Goal: Task Accomplishment & Management: Use online tool/utility

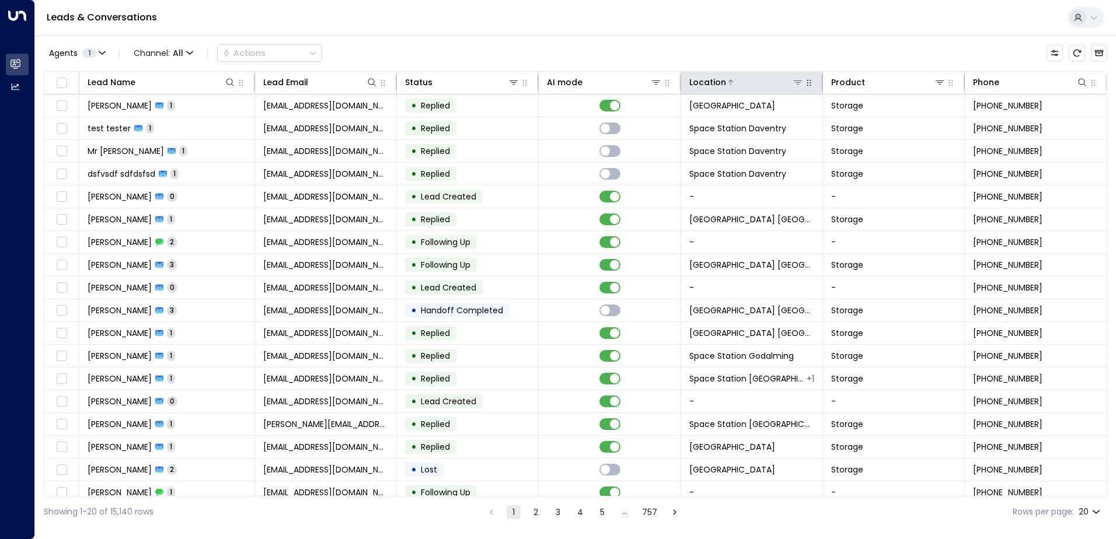
click at [796, 82] on icon at bounding box center [797, 82] width 9 height 9
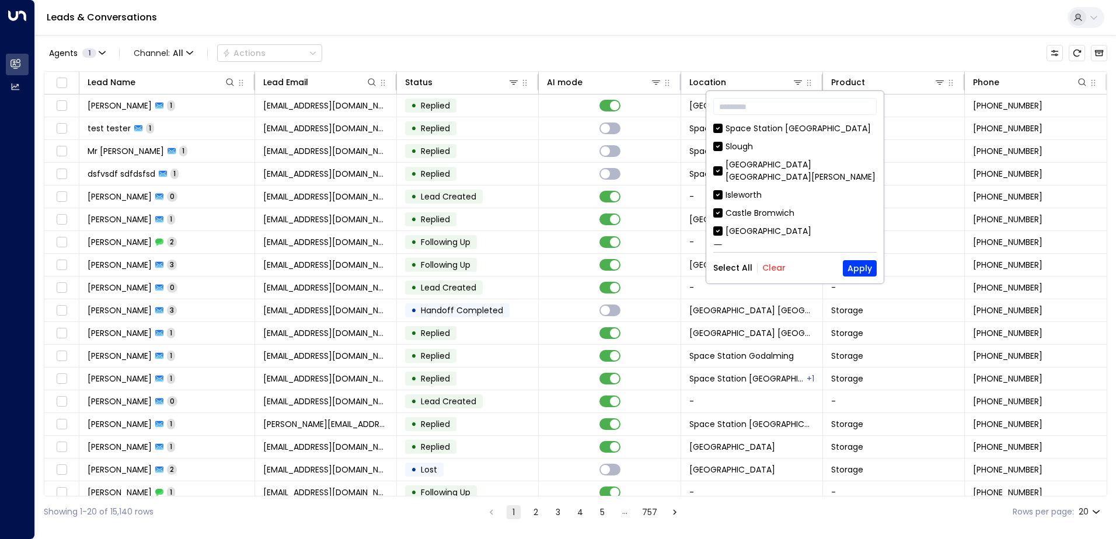
click at [773, 265] on button "Clear" at bounding box center [773, 267] width 23 height 9
click at [792, 108] on input "text" at bounding box center [794, 107] width 163 height 22
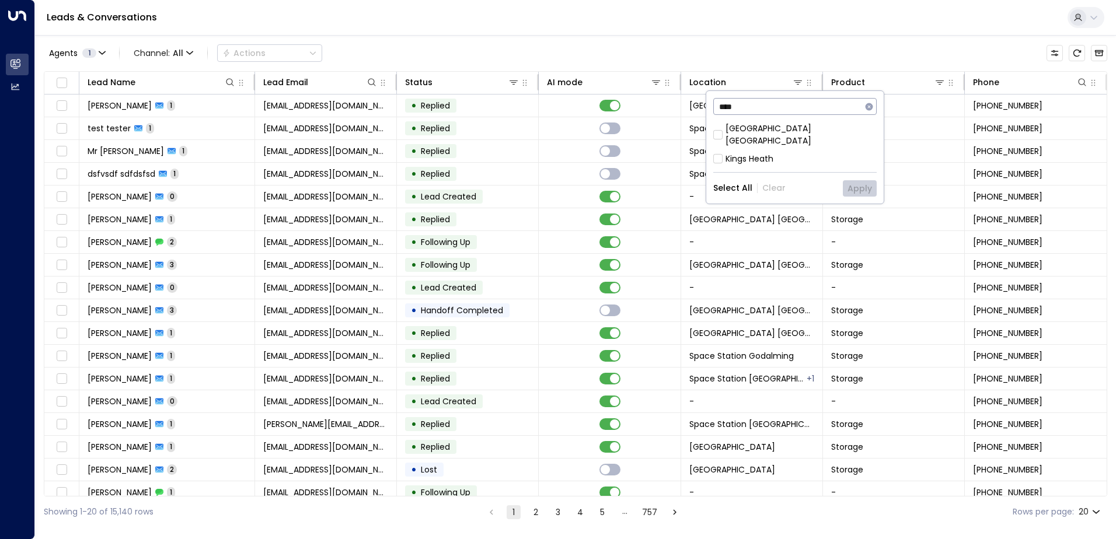
type input "****"
click at [778, 131] on div "[GEOGRAPHIC_DATA] [GEOGRAPHIC_DATA]" at bounding box center [801, 135] width 151 height 25
click at [851, 180] on button "Apply" at bounding box center [860, 188] width 34 height 16
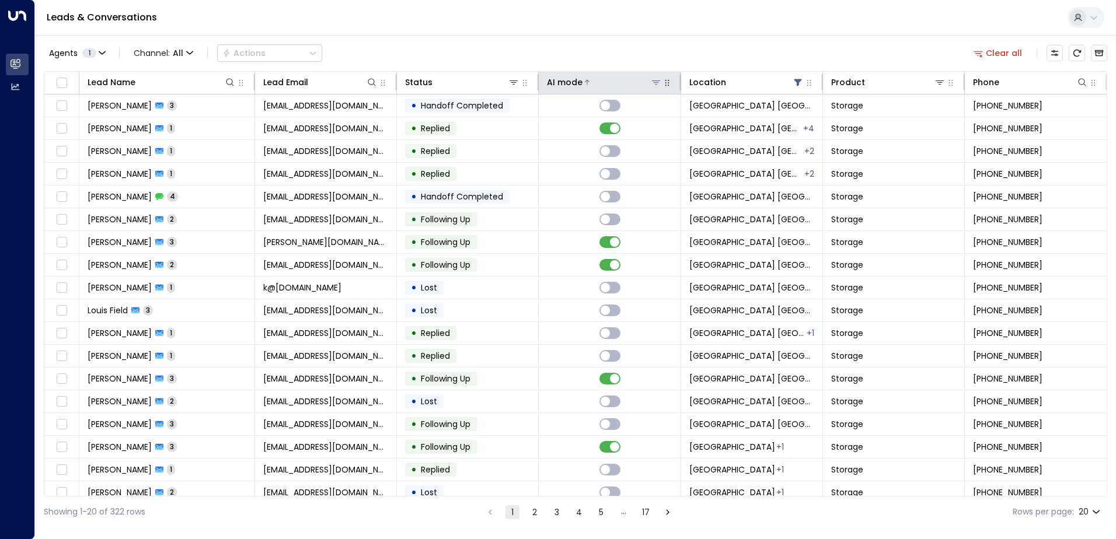
click at [590, 76] on div at bounding box center [622, 82] width 79 height 12
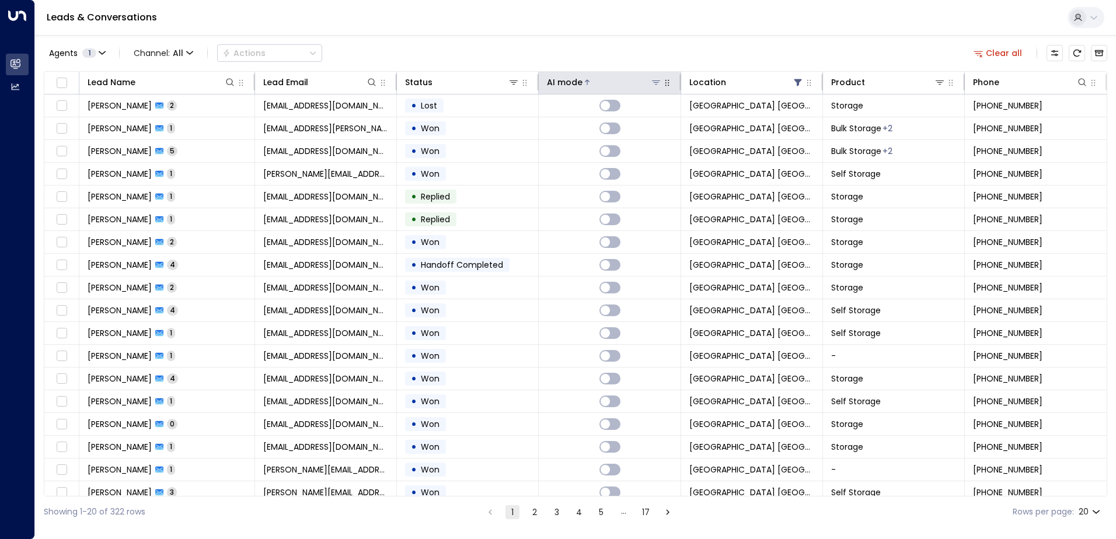
click at [590, 76] on div at bounding box center [622, 82] width 79 height 12
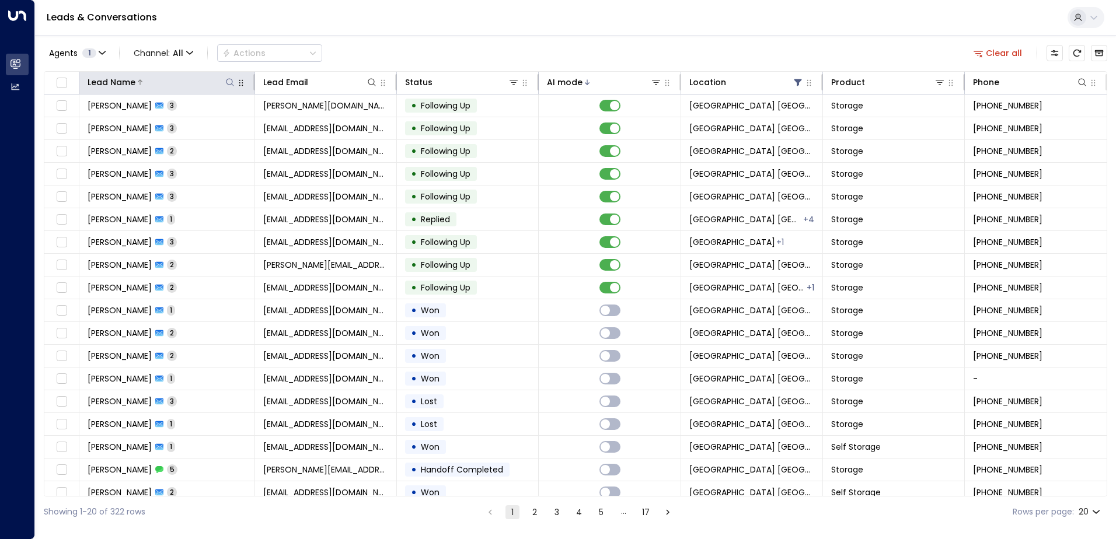
click at [225, 81] on icon at bounding box center [229, 82] width 9 height 9
type input "*****"
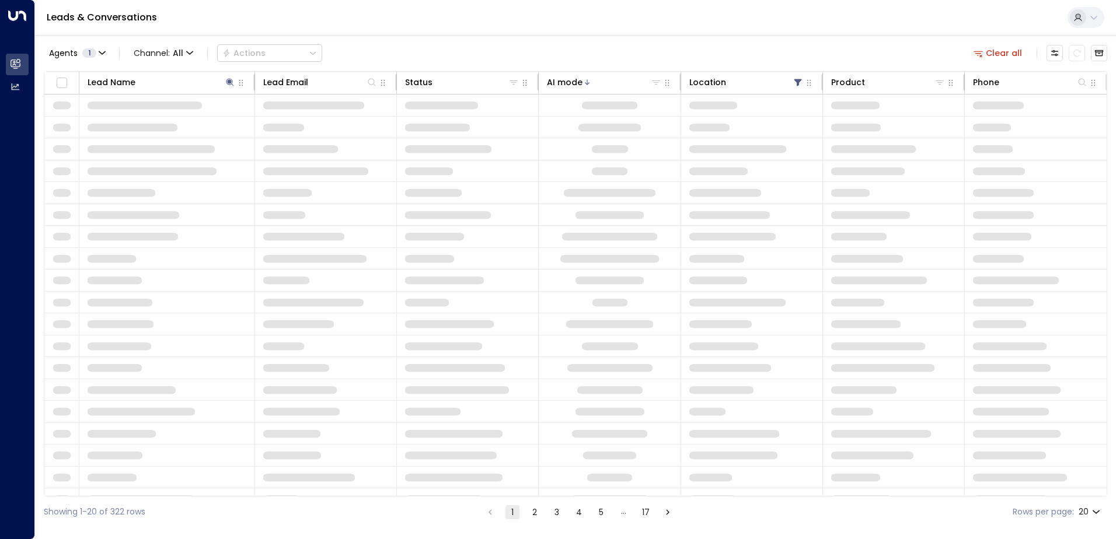
click at [375, 49] on div "Agents 1 Channel: All Actions Clear all" at bounding box center [576, 53] width 1064 height 25
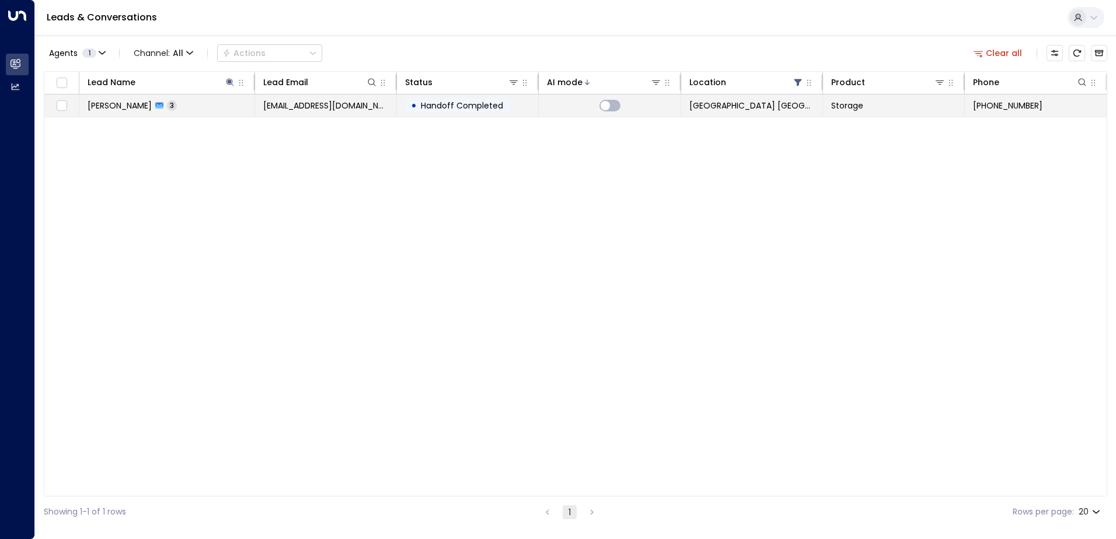
click at [341, 104] on span "[EMAIL_ADDRESS][DOMAIN_NAME]" at bounding box center [325, 106] width 125 height 12
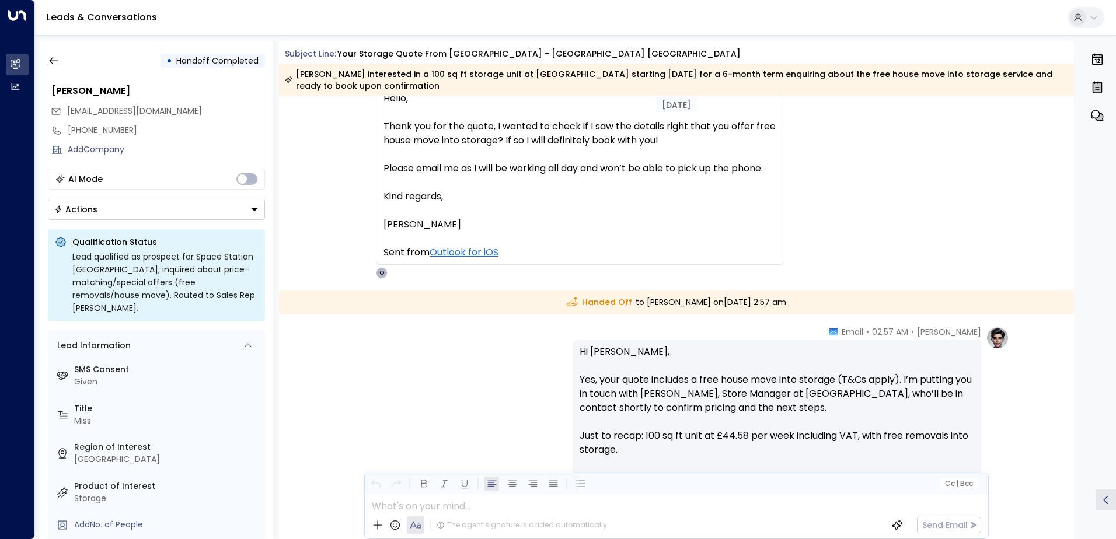
scroll to position [864, 0]
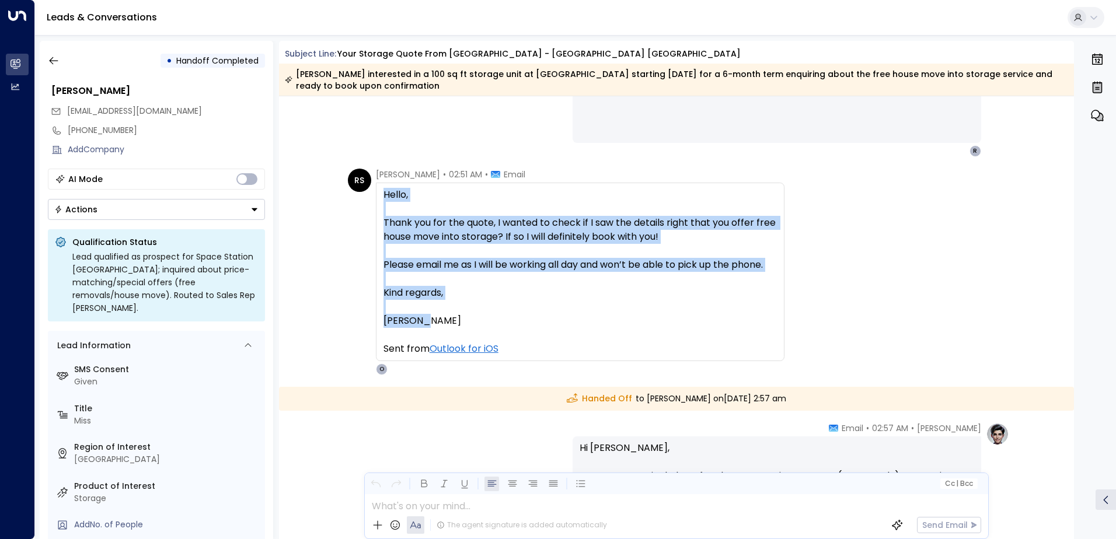
drag, startPoint x: 489, startPoint y: 322, endPoint x: 378, endPoint y: 197, distance: 167.0
click at [378, 197] on div "Hello, Thank you for the quote, I wanted to check if I saw the details right th…" at bounding box center [580, 272] width 409 height 179
copy div "Hello, Thank you for the quote, I wanted to check if I saw the details right th…"
click at [57, 57] on icon "button" at bounding box center [54, 61] width 12 height 12
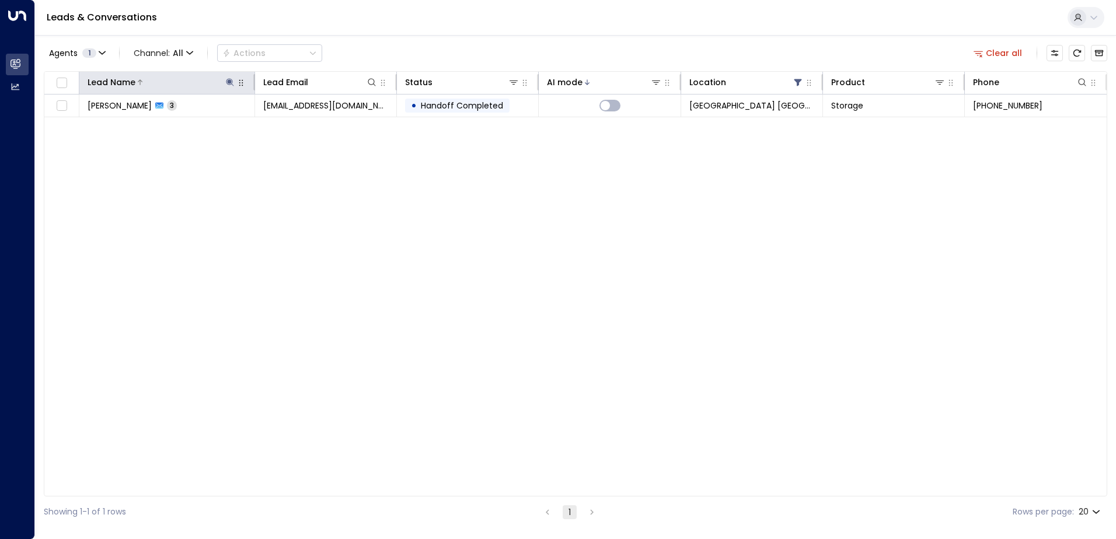
click at [232, 83] on icon at bounding box center [229, 82] width 9 height 9
click at [299, 126] on icon "button" at bounding box center [303, 125] width 8 height 8
click at [331, 60] on div "Agents 1 Channel: All Actions Clear all" at bounding box center [576, 53] width 1064 height 25
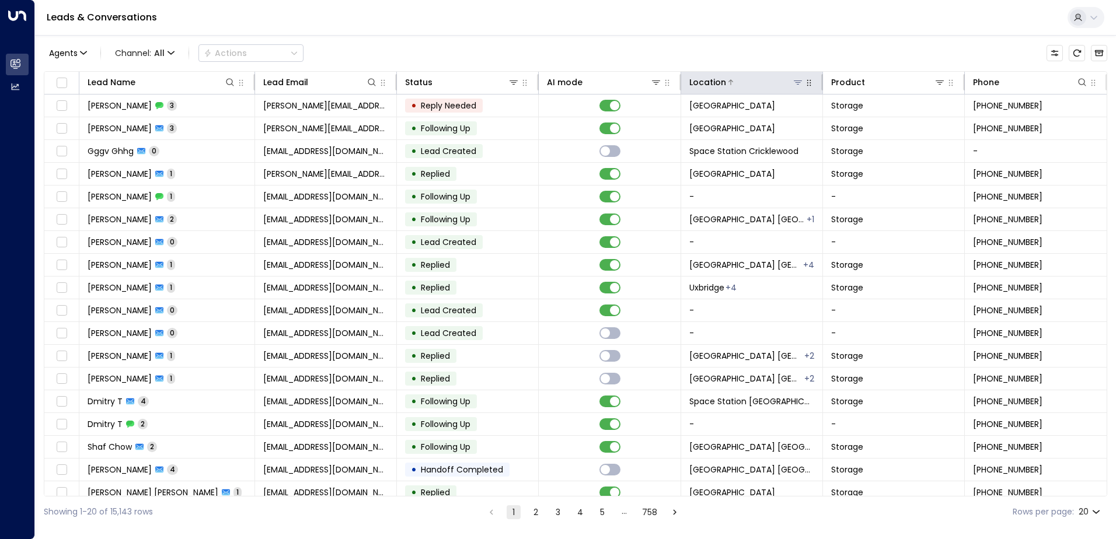
click at [793, 79] on icon at bounding box center [797, 82] width 9 height 9
click at [787, 82] on div at bounding box center [765, 82] width 78 height 12
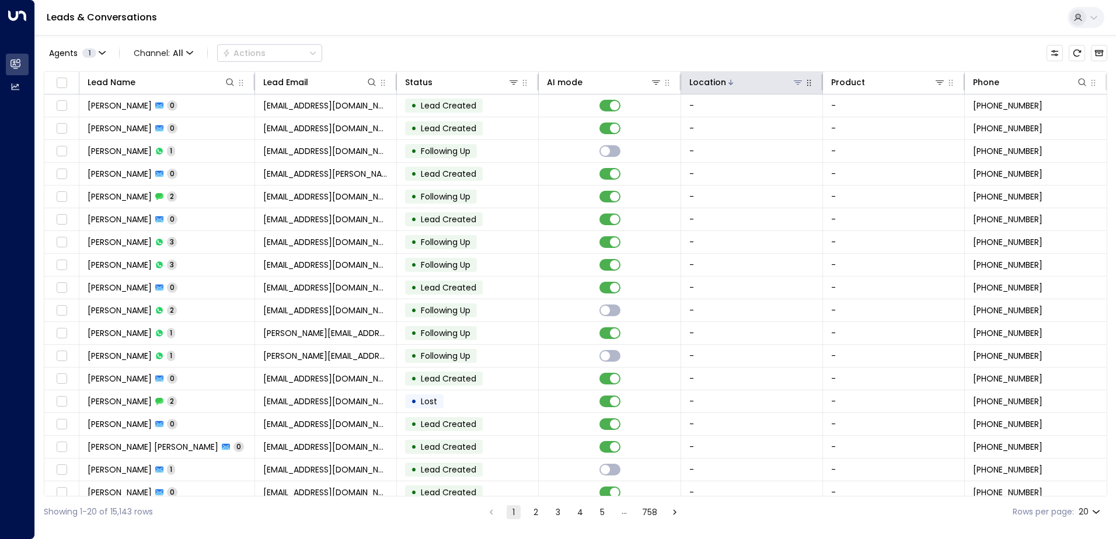
click at [797, 83] on icon at bounding box center [797, 82] width 9 height 9
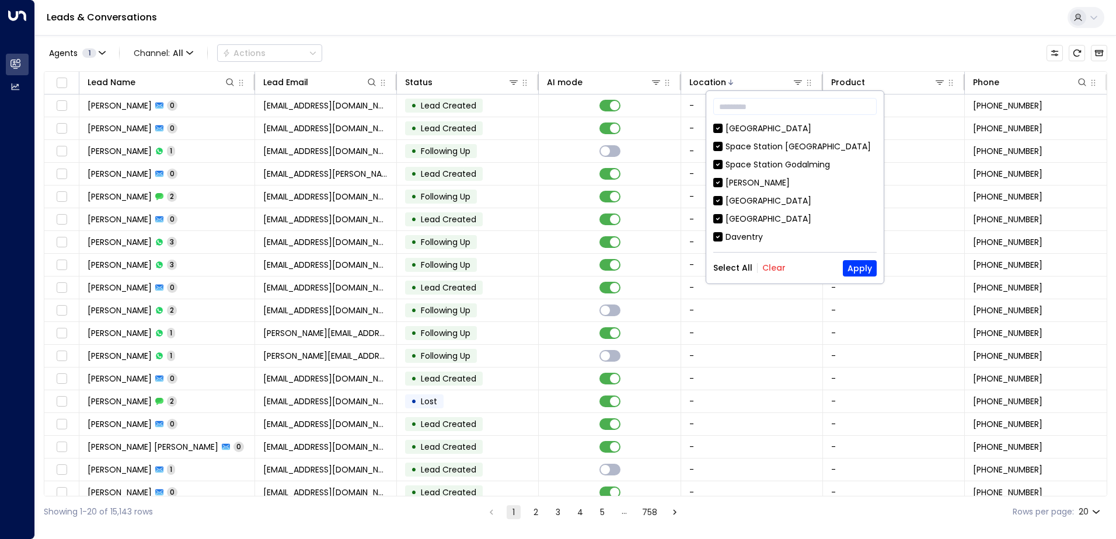
click at [765, 270] on button "Clear" at bounding box center [773, 267] width 23 height 9
click at [791, 111] on input "text" at bounding box center [794, 107] width 163 height 22
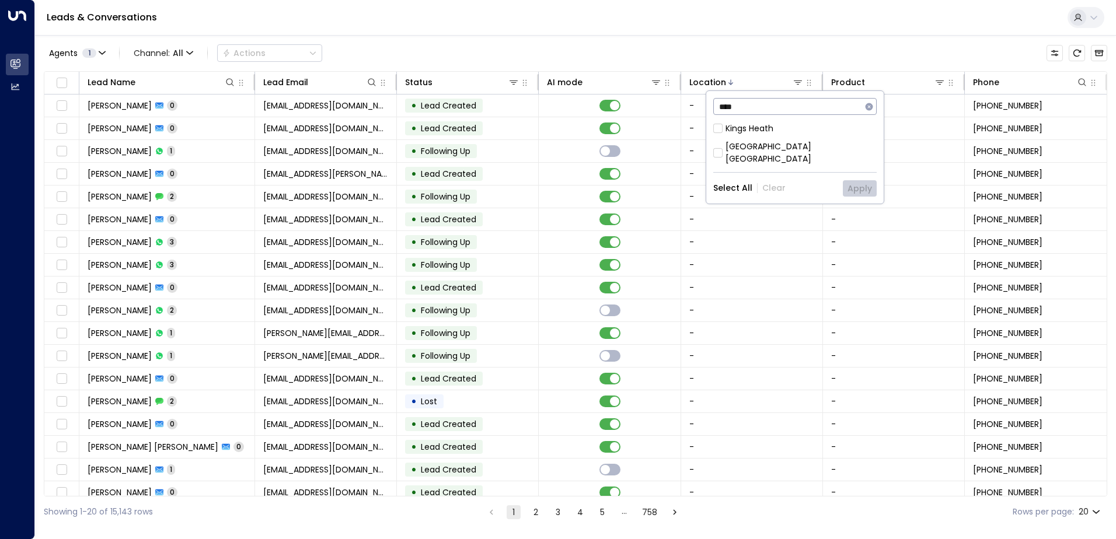
type input "****"
click at [804, 140] on div "Kings Heath Space Station Kings Heath" at bounding box center [794, 144] width 163 height 43
click at [803, 145] on div "[GEOGRAPHIC_DATA] [GEOGRAPHIC_DATA]" at bounding box center [801, 153] width 151 height 25
click at [851, 180] on button "Apply" at bounding box center [860, 188] width 34 height 16
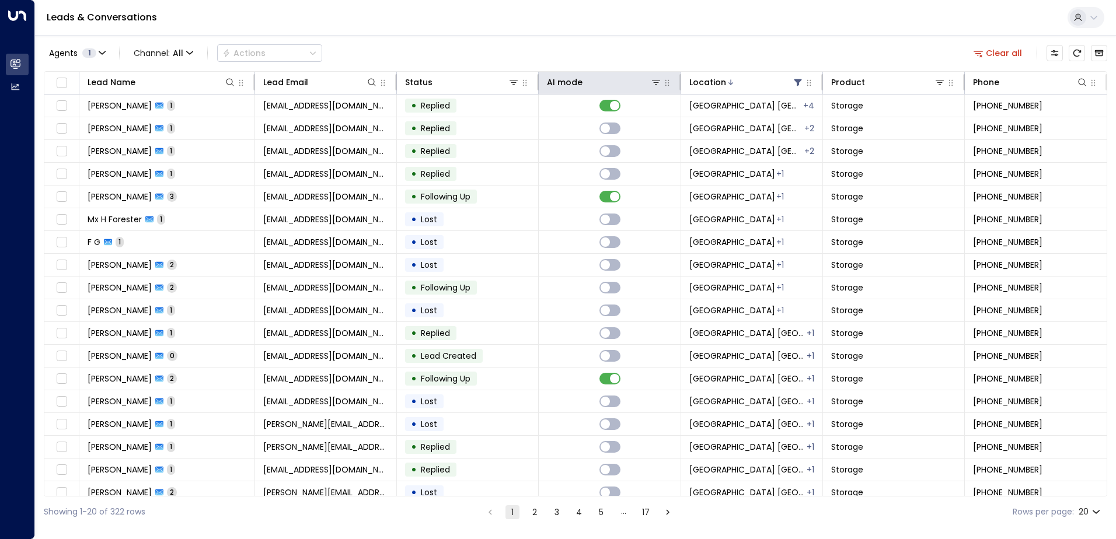
click at [581, 92] on th "AI mode" at bounding box center [610, 83] width 142 height 23
click at [584, 81] on icon at bounding box center [587, 82] width 7 height 7
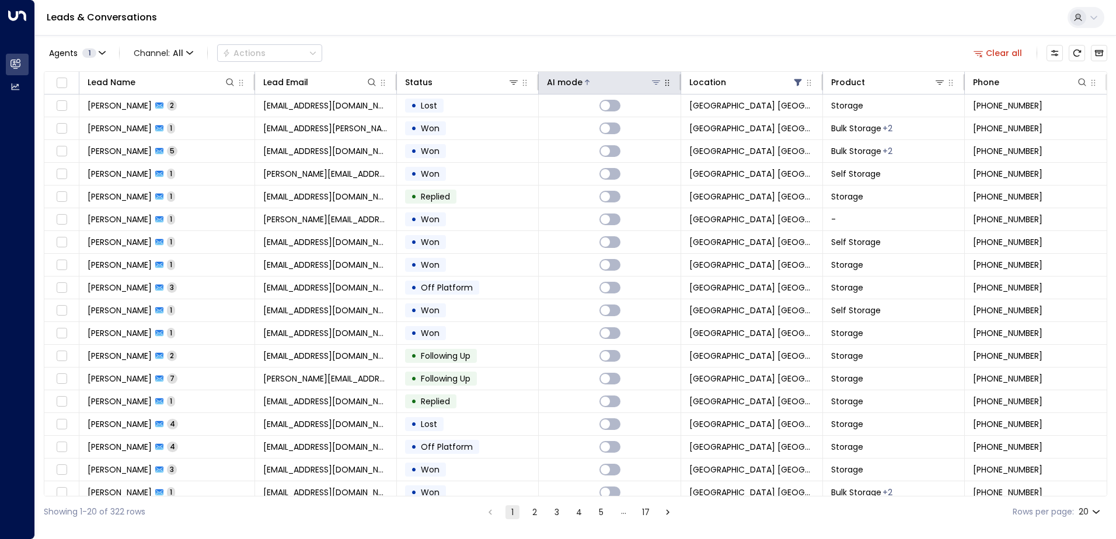
click at [584, 81] on icon at bounding box center [587, 82] width 7 height 7
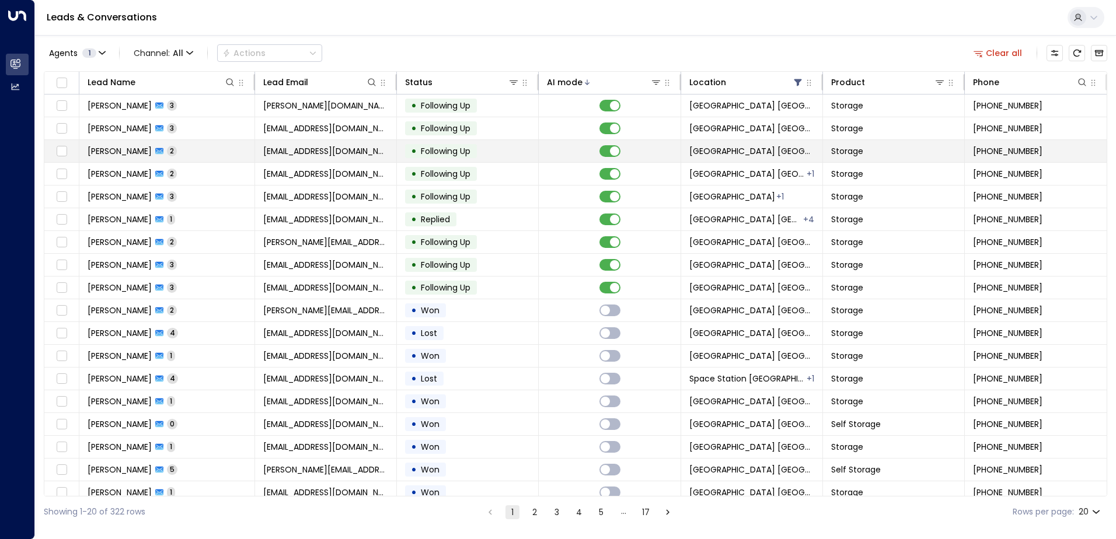
click at [197, 152] on td "Akhtar Khan 2" at bounding box center [167, 151] width 176 height 22
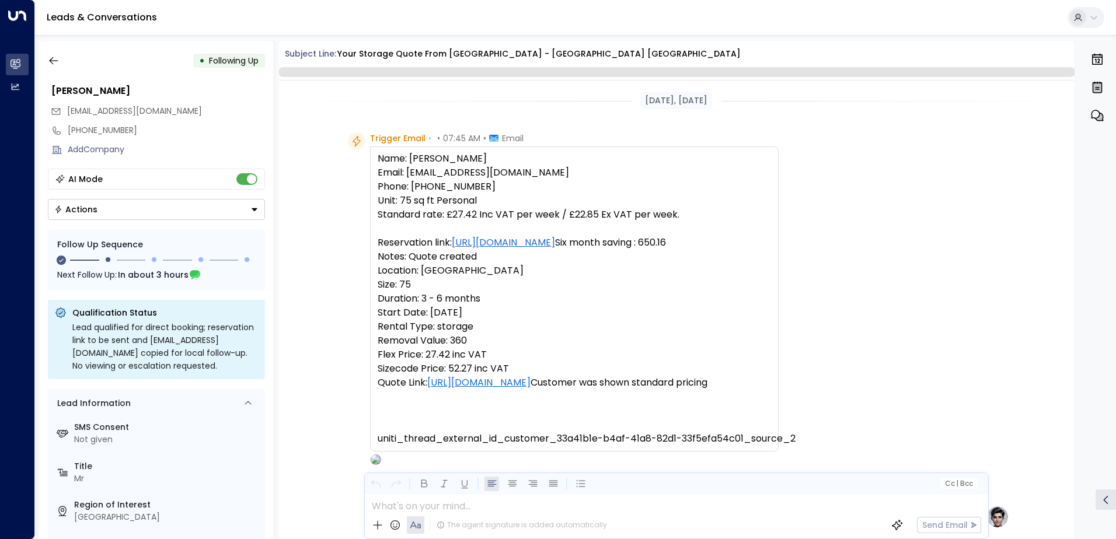
scroll to position [908, 0]
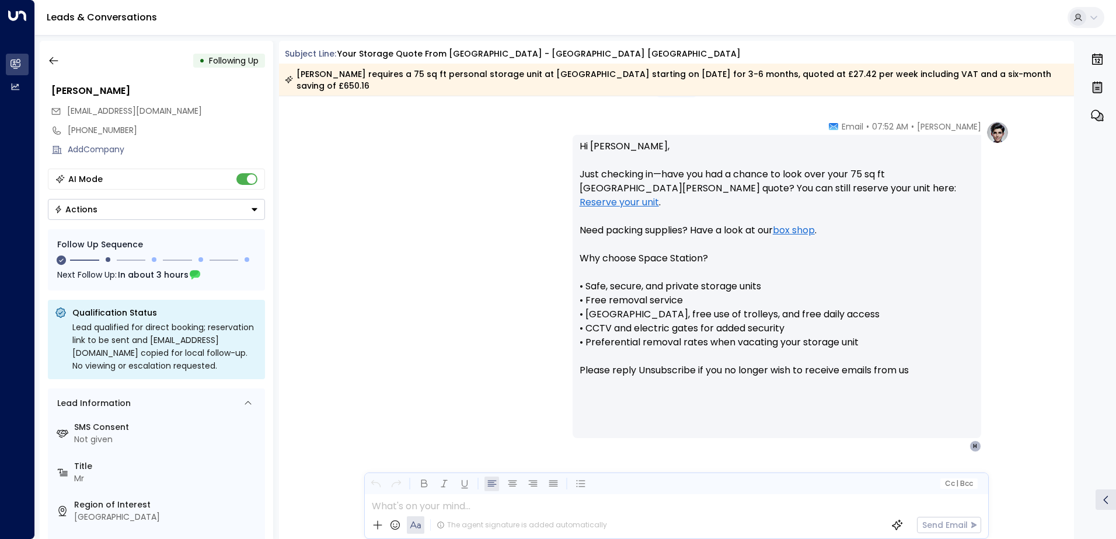
click at [176, 113] on span "[EMAIL_ADDRESS][DOMAIN_NAME]" at bounding box center [134, 111] width 135 height 12
drag, startPoint x: 234, startPoint y: 163, endPoint x: 241, endPoint y: 169, distance: 9.1
click at [241, 169] on div "• Following Up Akhtar Khan homeinspec@hormail.co.uk +447427531969 Add Company A…" at bounding box center [156, 290] width 233 height 498
click at [245, 172] on div "AI Mode" at bounding box center [156, 179] width 217 height 21
